Goal: Use online tool/utility: Utilize a website feature to perform a specific function

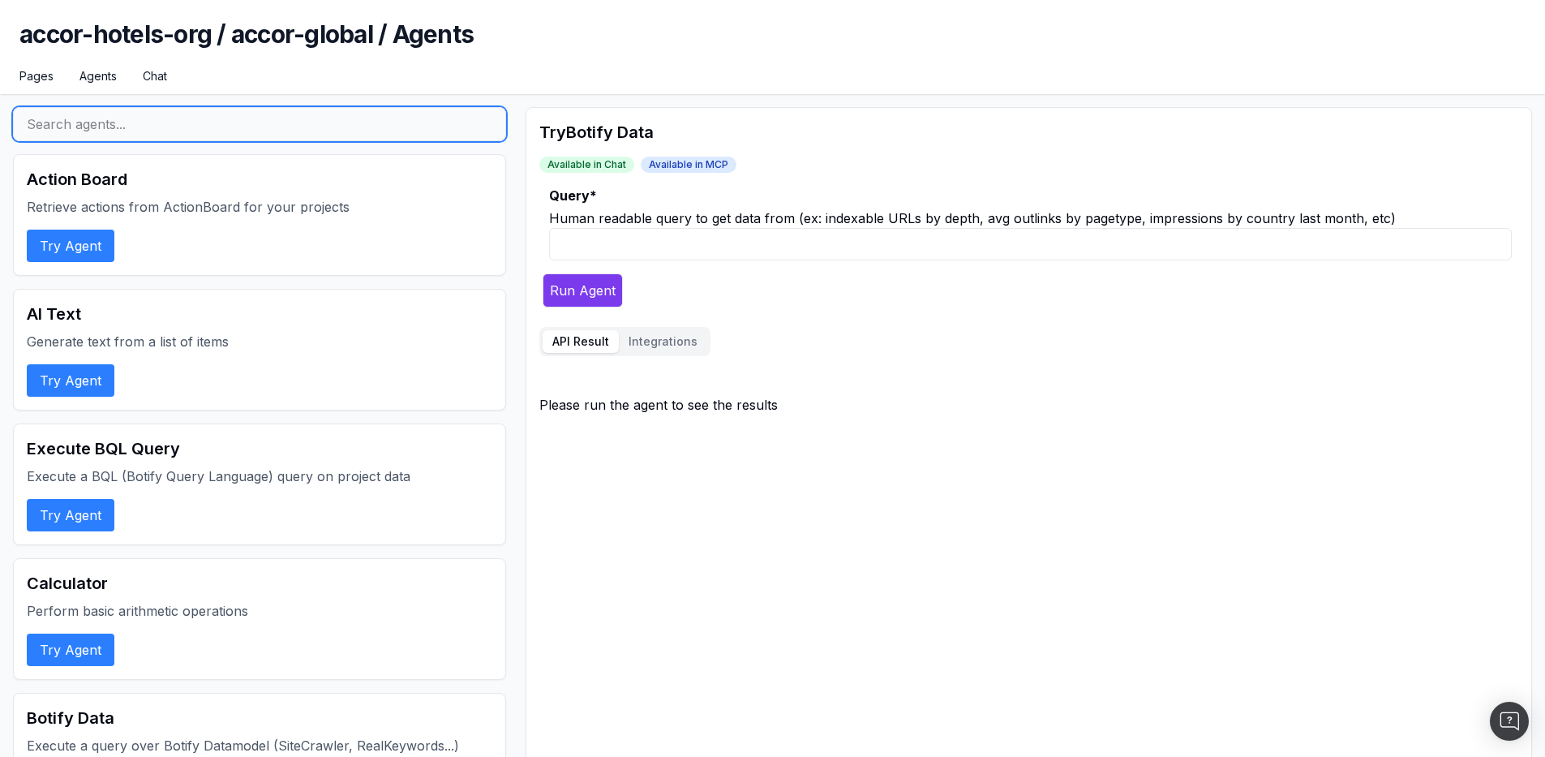
click at [255, 114] on input "text" at bounding box center [259, 124] width 493 height 34
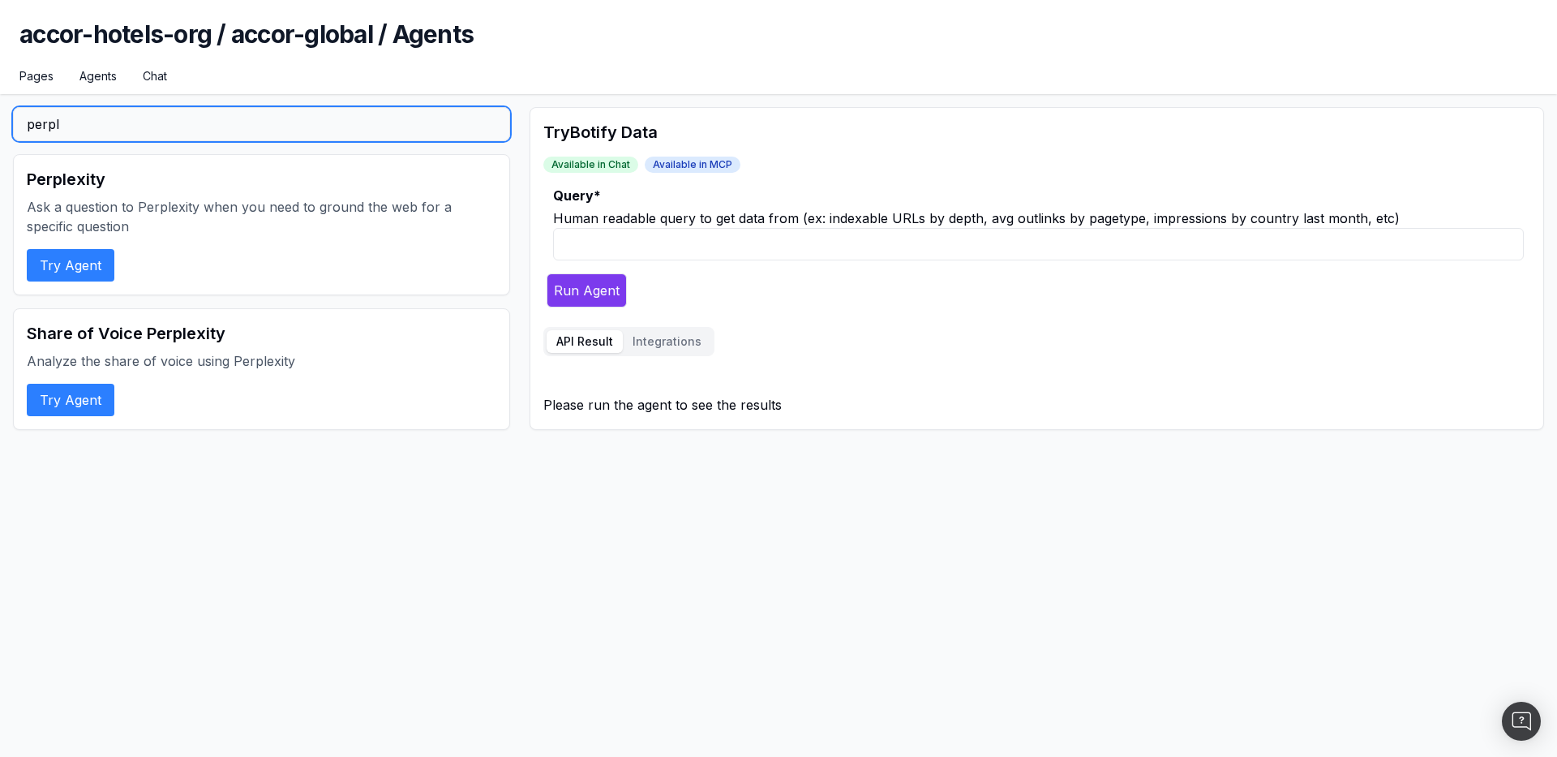
type input "perpl"
click at [32, 264] on button "Try Agent" at bounding box center [71, 265] width 88 height 32
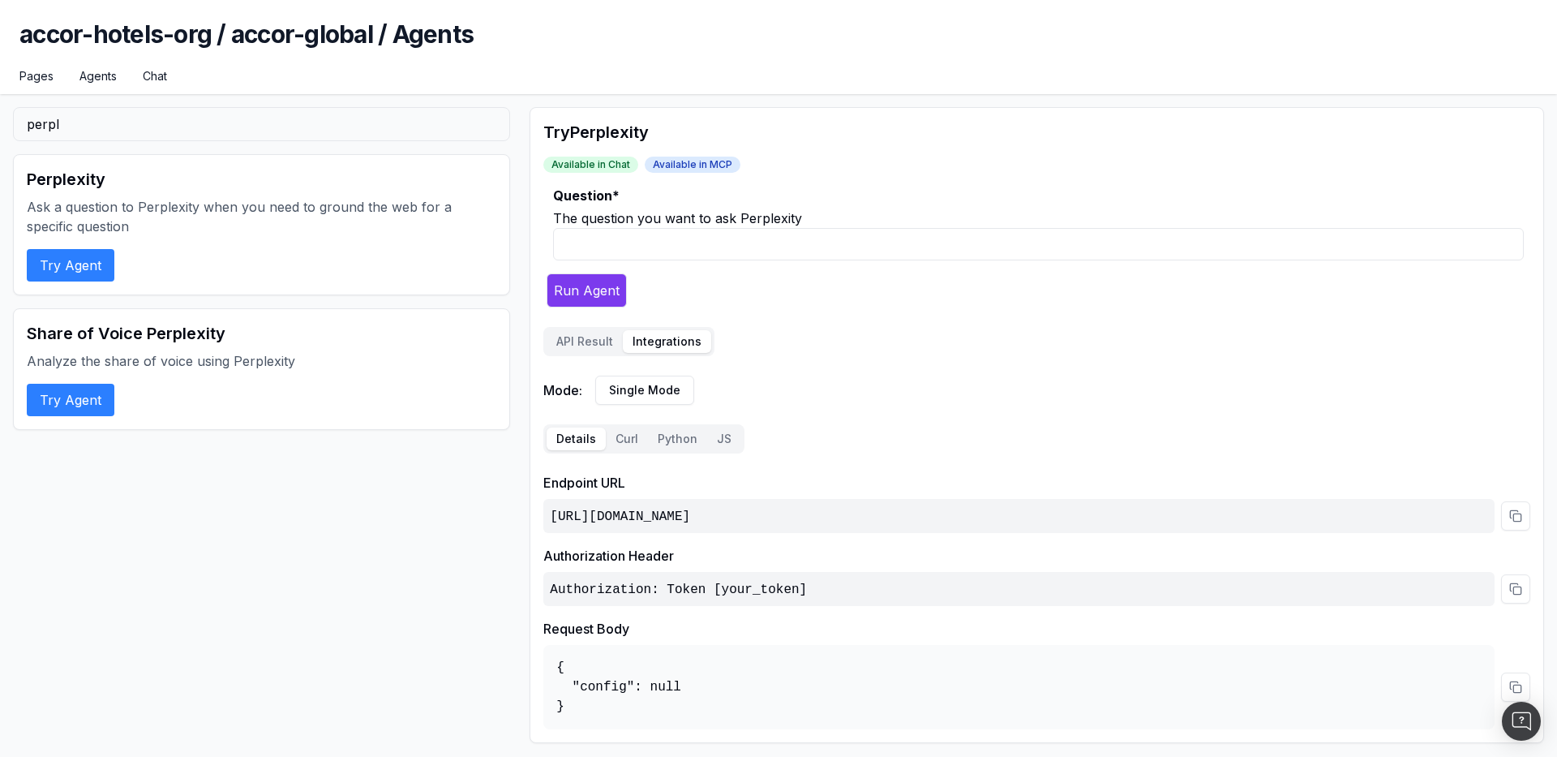
click at [650, 343] on button "Integrations" at bounding box center [667, 341] width 88 height 23
click at [615, 438] on button "Curl" at bounding box center [627, 438] width 42 height 23
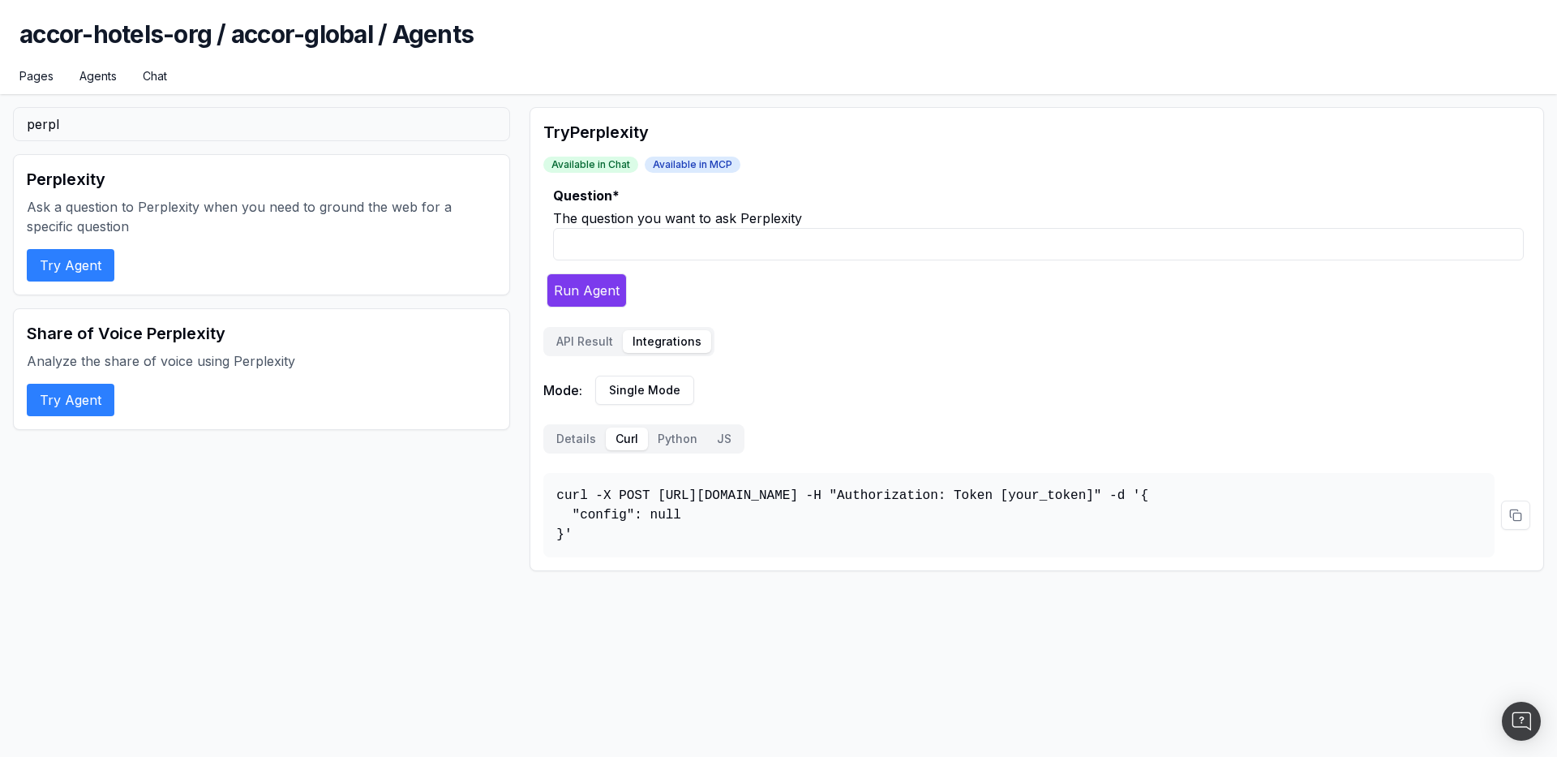
click at [601, 221] on div "The question you want to ask Perplexity" at bounding box center [1038, 217] width 971 height 19
click at [605, 238] on input "Question *" at bounding box center [1038, 244] width 971 height 32
type input "TEXT"
click at [638, 386] on html "accor-hotels-org / accor-global / Agents Pages Agents Chat perpl Perplexity Ask…" at bounding box center [778, 378] width 1557 height 757
click at [825, 361] on html "accor-hotels-org / accor-global / Agents Pages Agents Chat perpl Perplexity Ask…" at bounding box center [778, 378] width 1557 height 757
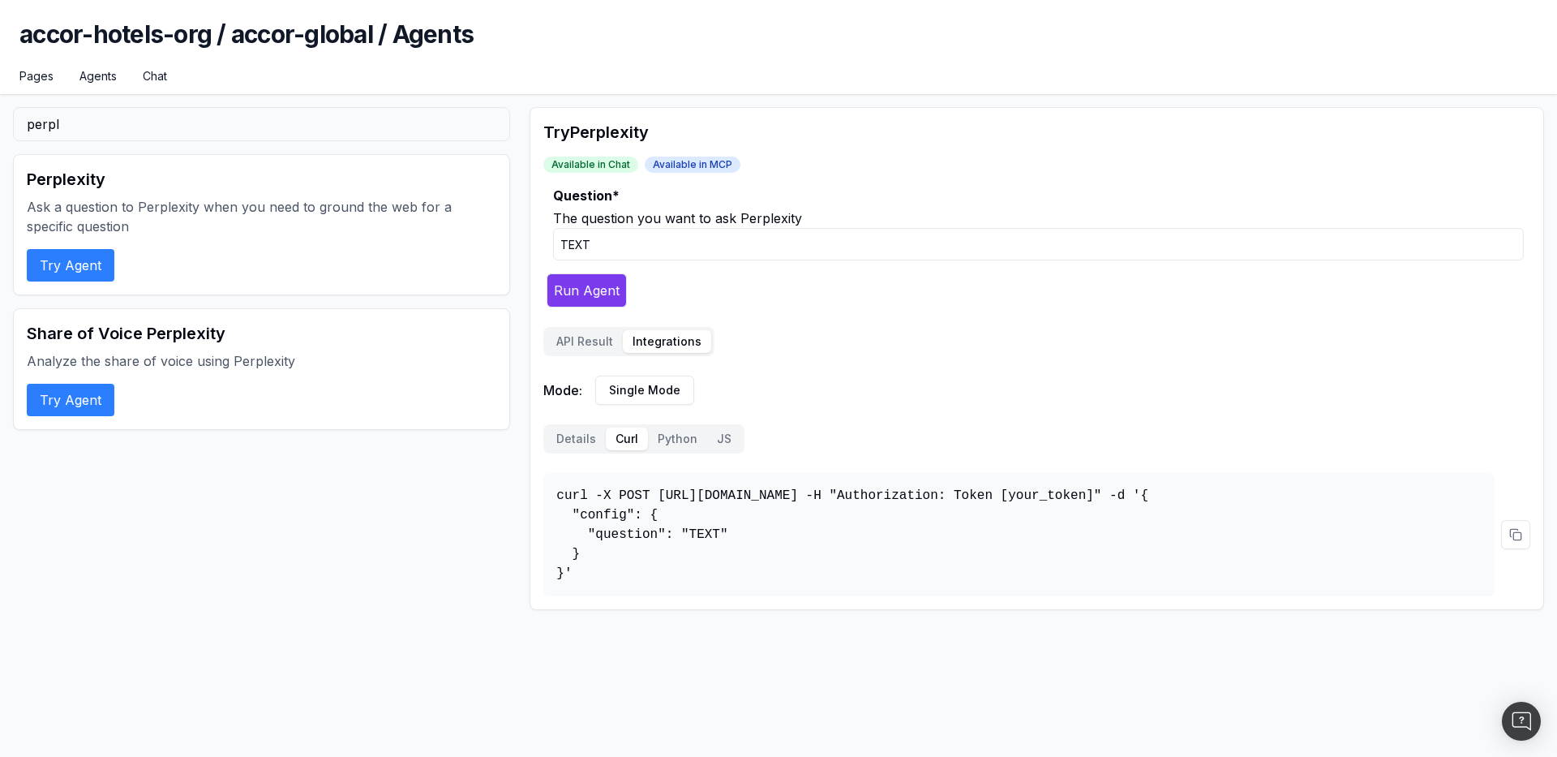
click at [1512, 547] on button at bounding box center [1515, 534] width 29 height 29
click at [136, 140] on input "perpl" at bounding box center [261, 124] width 497 height 34
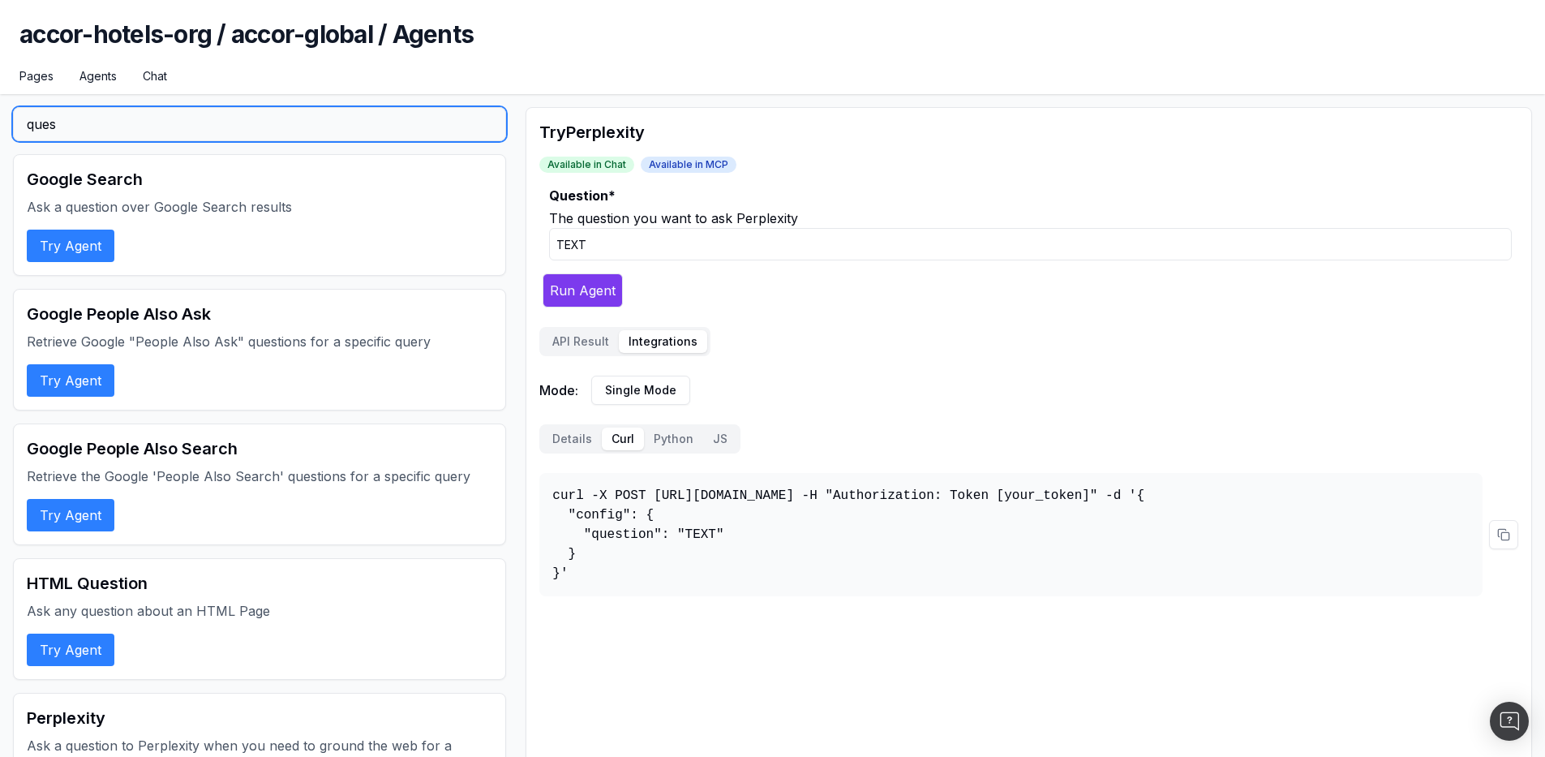
type input "ques"
click at [88, 661] on button "Try Agent" at bounding box center [71, 649] width 88 height 32
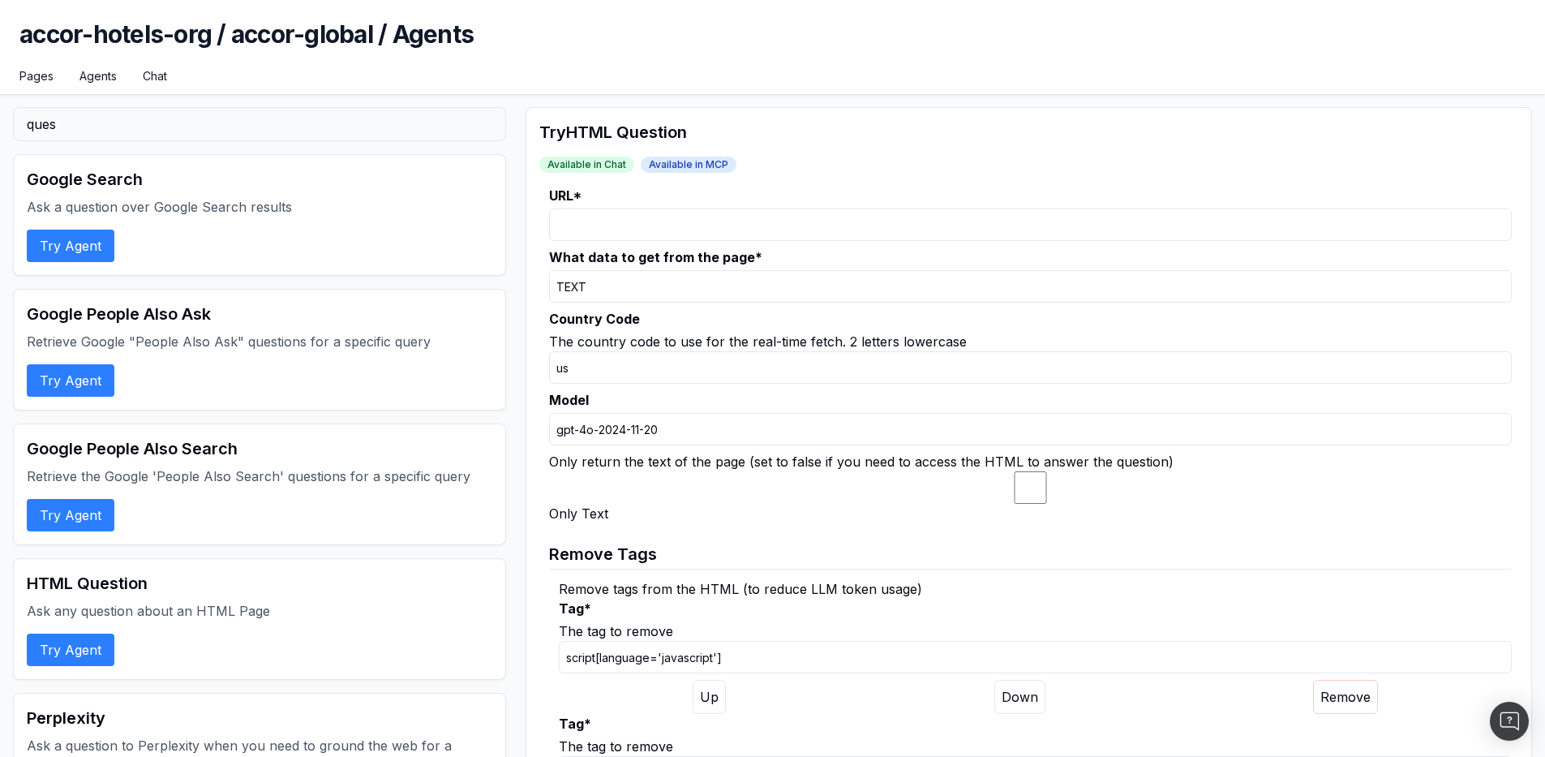
click at [662, 212] on input "URL *" at bounding box center [1030, 224] width 963 height 32
type input "Quell est l'adresse de l'hotel ?"
click at [646, 284] on input "TEXT" at bounding box center [1030, 286] width 963 height 32
click at [796, 233] on input "Quell est l'adresse de l'hotel ?" at bounding box center [1030, 224] width 963 height 32
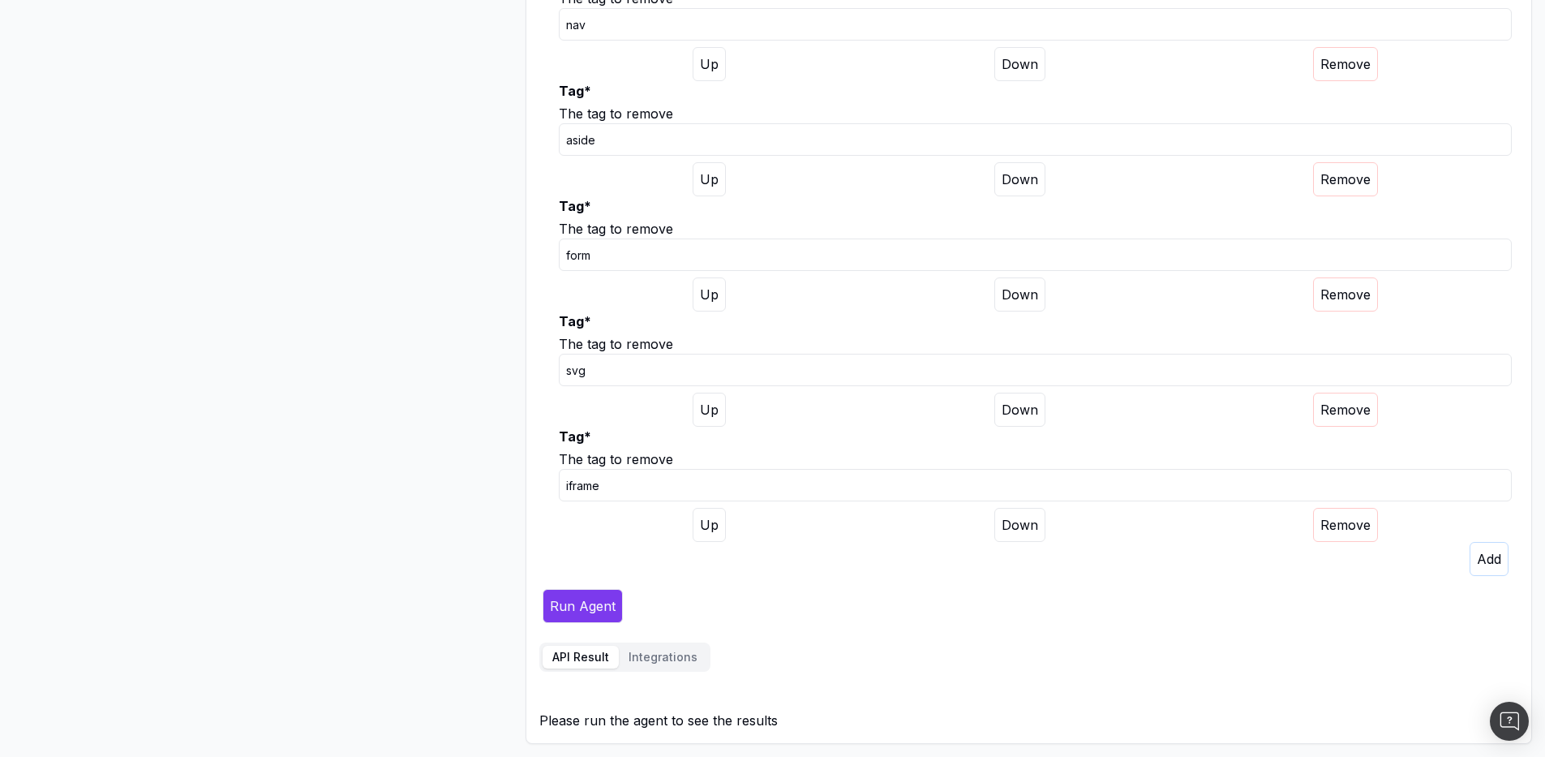
scroll to position [1093, 0]
click at [590, 614] on button "Run Agent" at bounding box center [583, 606] width 80 height 34
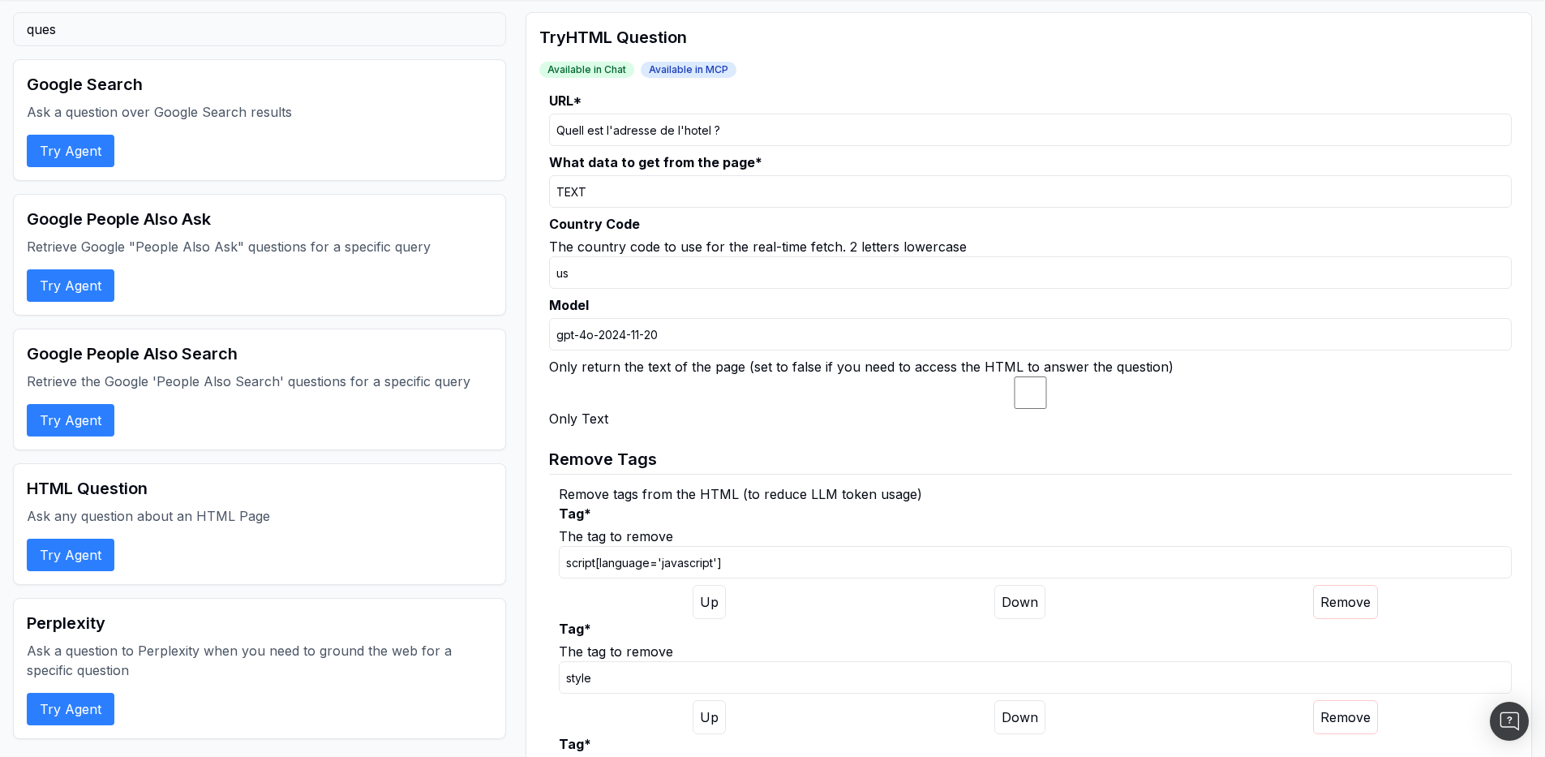
scroll to position [0, 0]
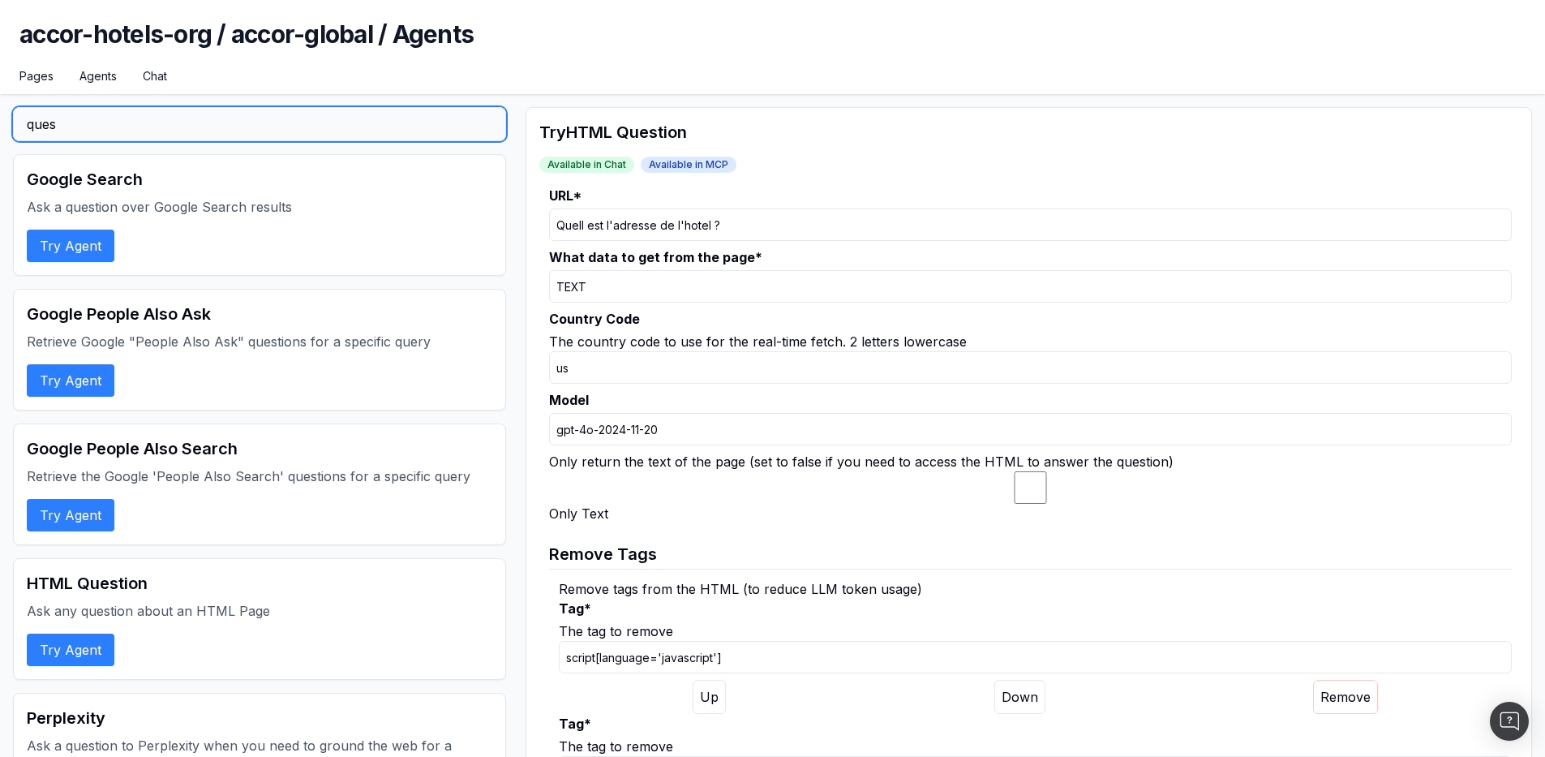
click at [118, 135] on input "ques" at bounding box center [259, 124] width 493 height 34
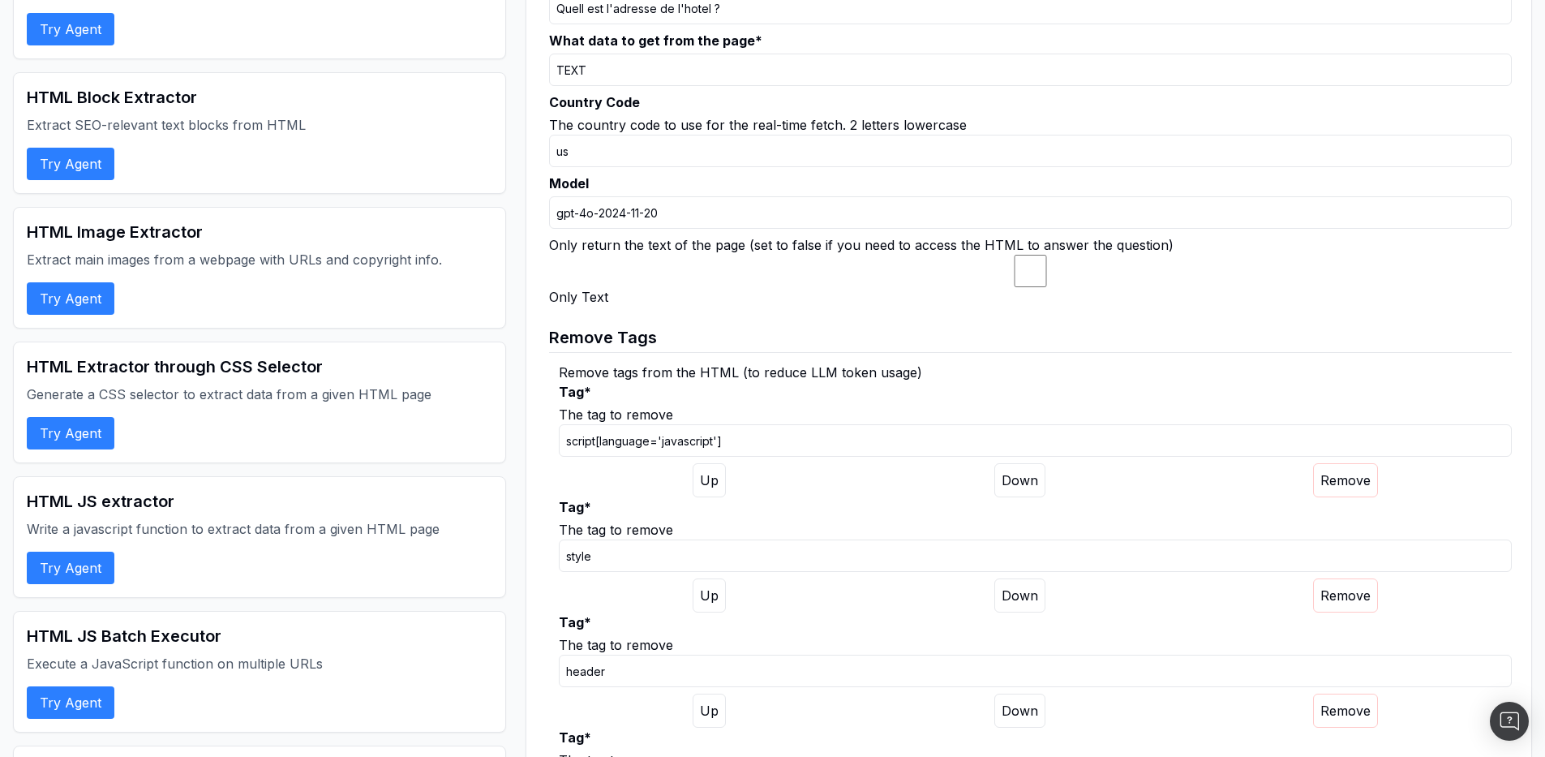
scroll to position [697, 0]
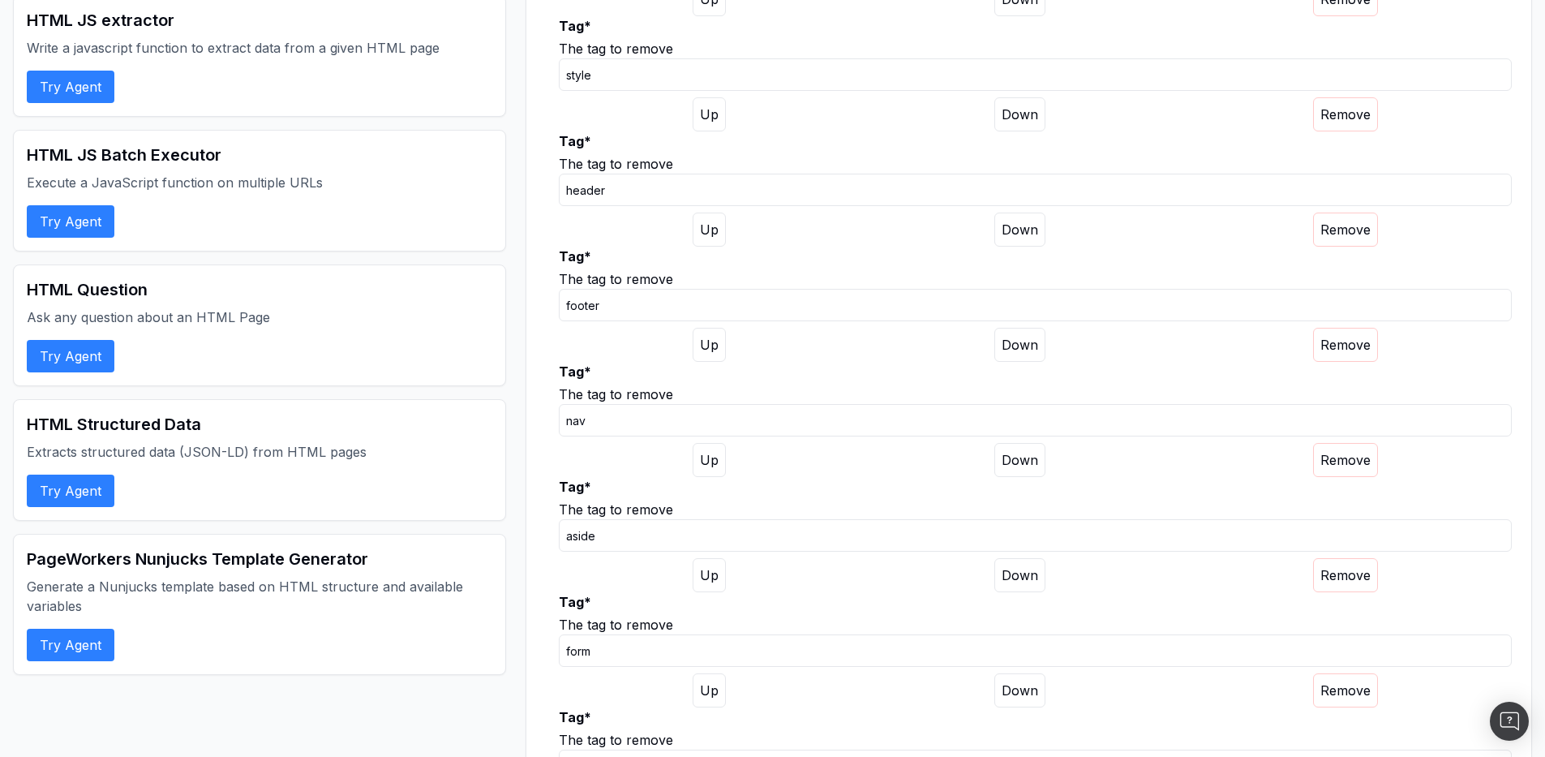
type input "html"
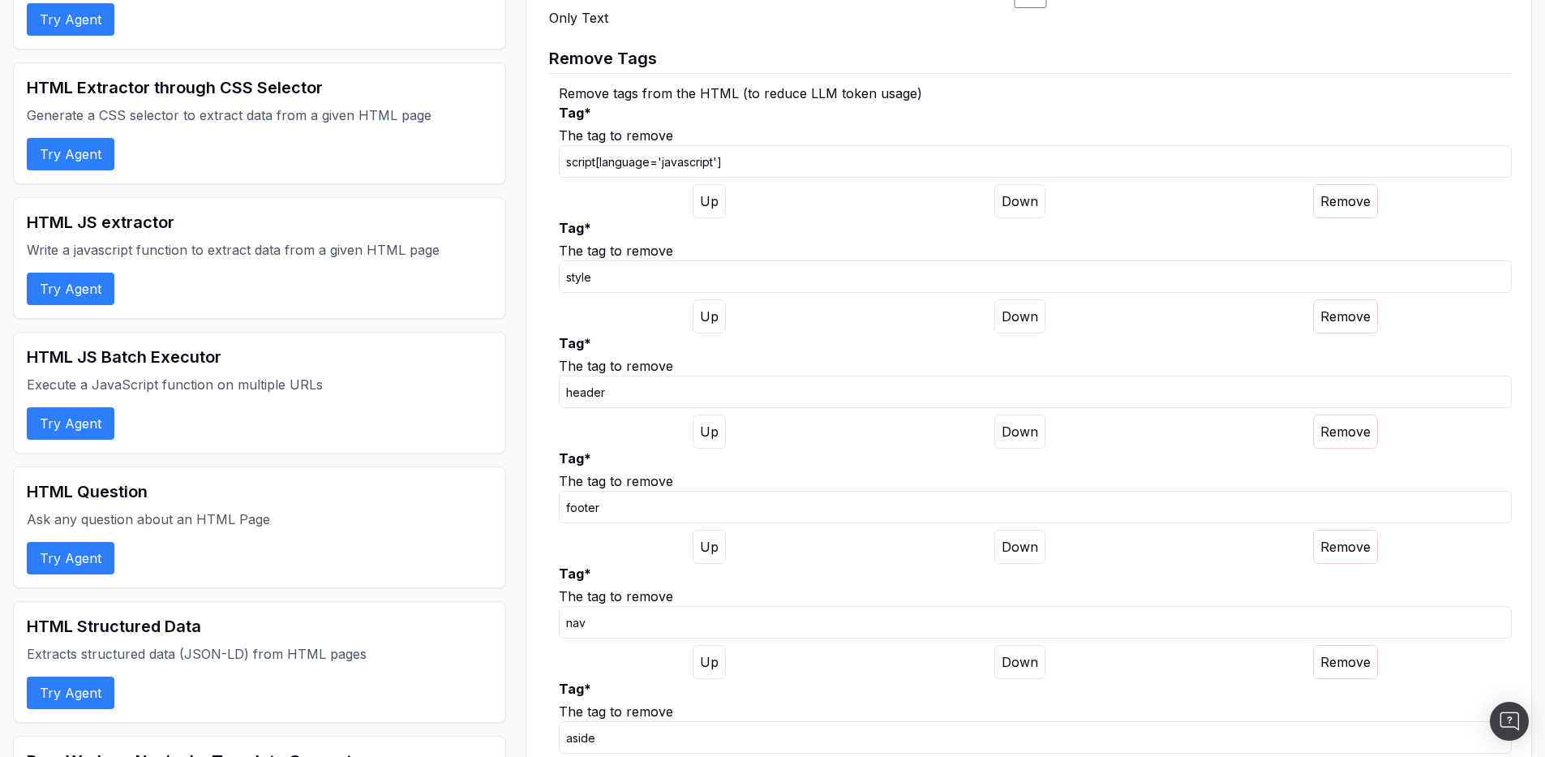
scroll to position [0, 0]
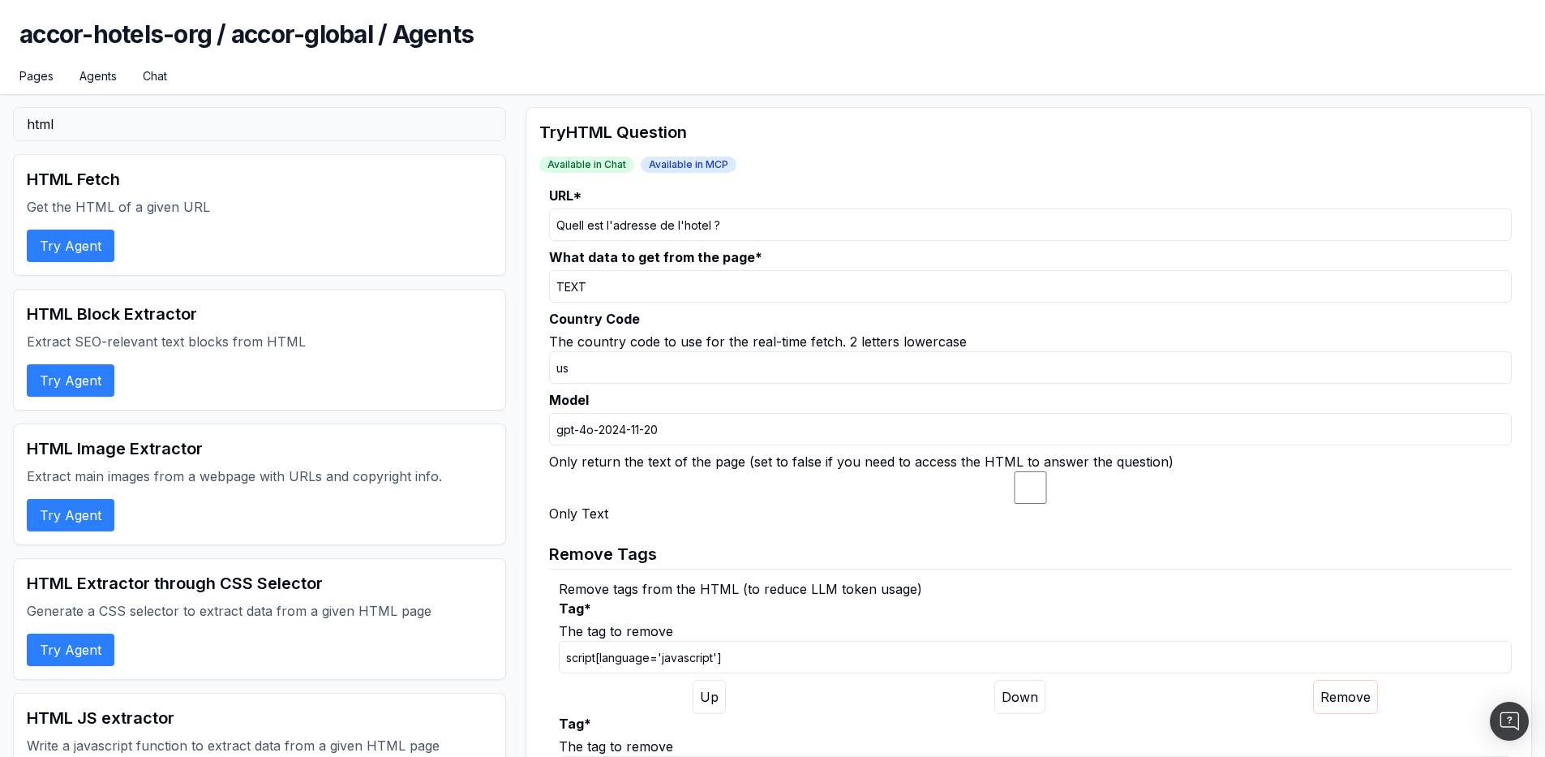
click at [586, 220] on input "Quell est l'adresse de l'hotel ?" at bounding box center [1030, 224] width 963 height 32
type input "Quelle est l'adresse de l'hotel ?"
